Goal: Navigation & Orientation: Understand site structure

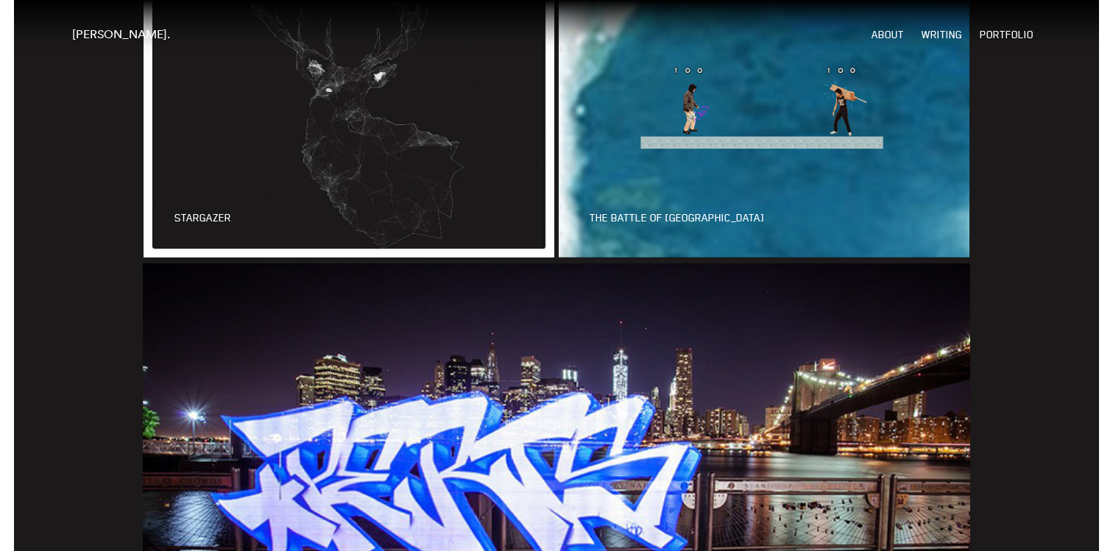
scroll to position [2634, 0]
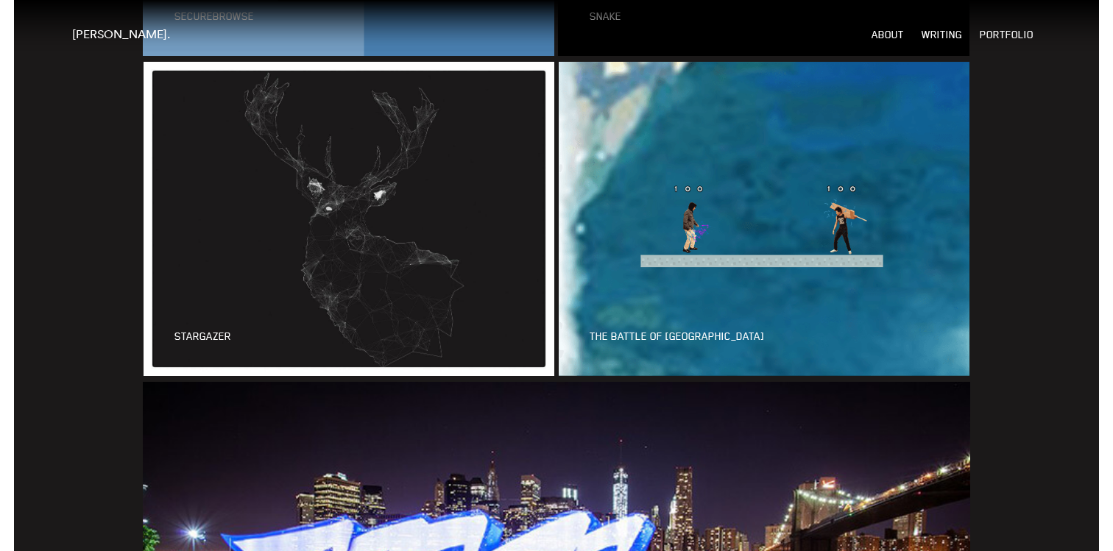
click at [667, 185] on link at bounding box center [763, 219] width 415 height 315
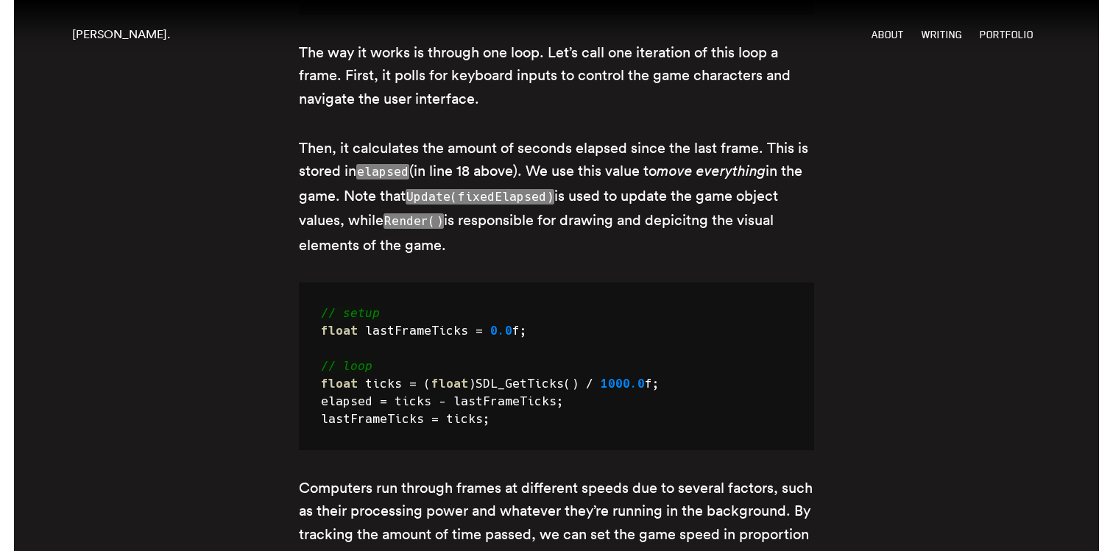
scroll to position [4226, 0]
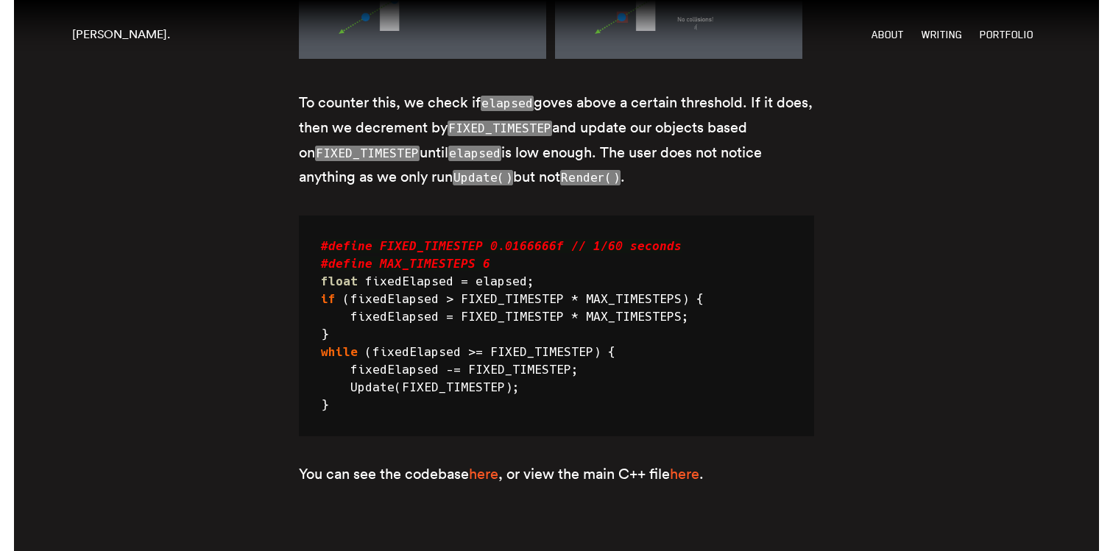
click at [95, 30] on link "[PERSON_NAME]." at bounding box center [121, 33] width 98 height 15
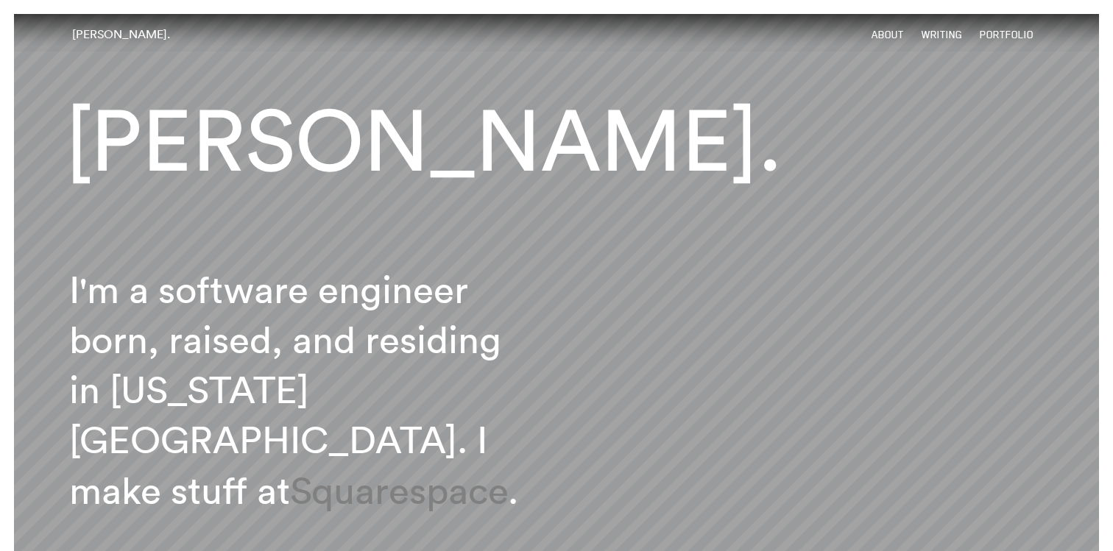
click at [1010, 35] on link "Portfolio" at bounding box center [1007, 35] width 54 height 13
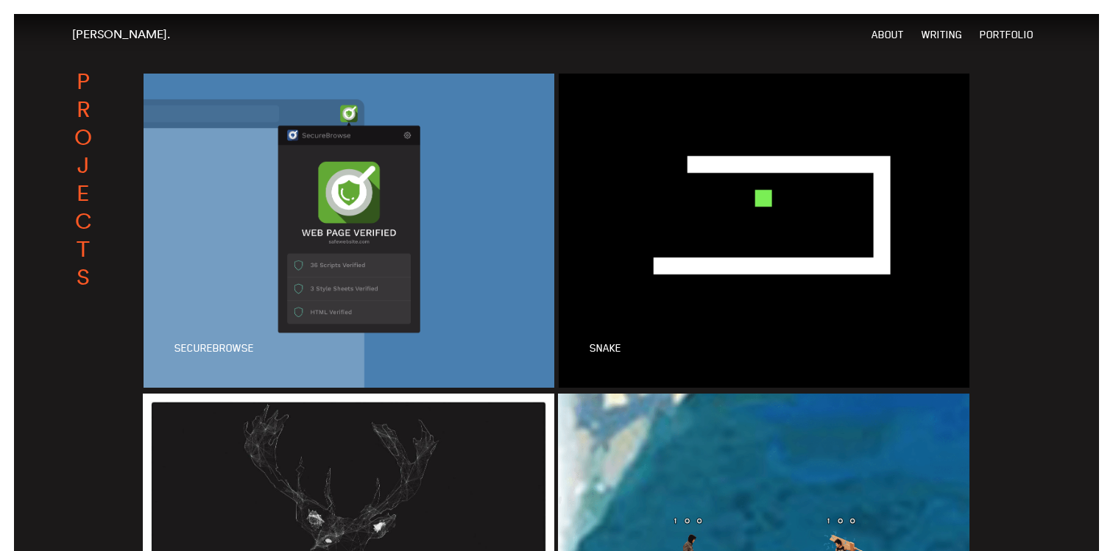
click at [878, 36] on link "About" at bounding box center [887, 35] width 32 height 13
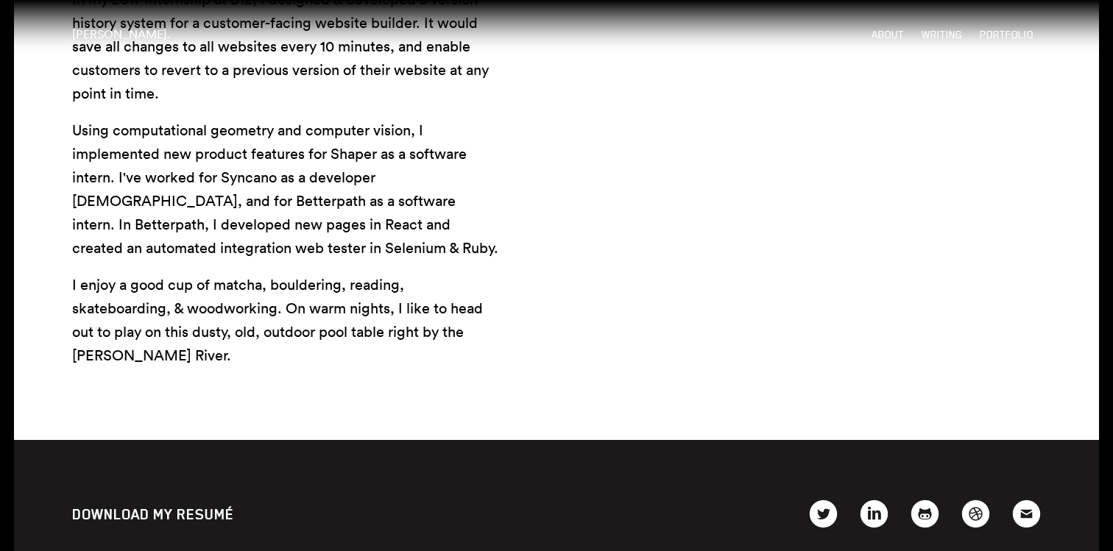
scroll to position [1236, 0]
